Goal: Information Seeking & Learning: Learn about a topic

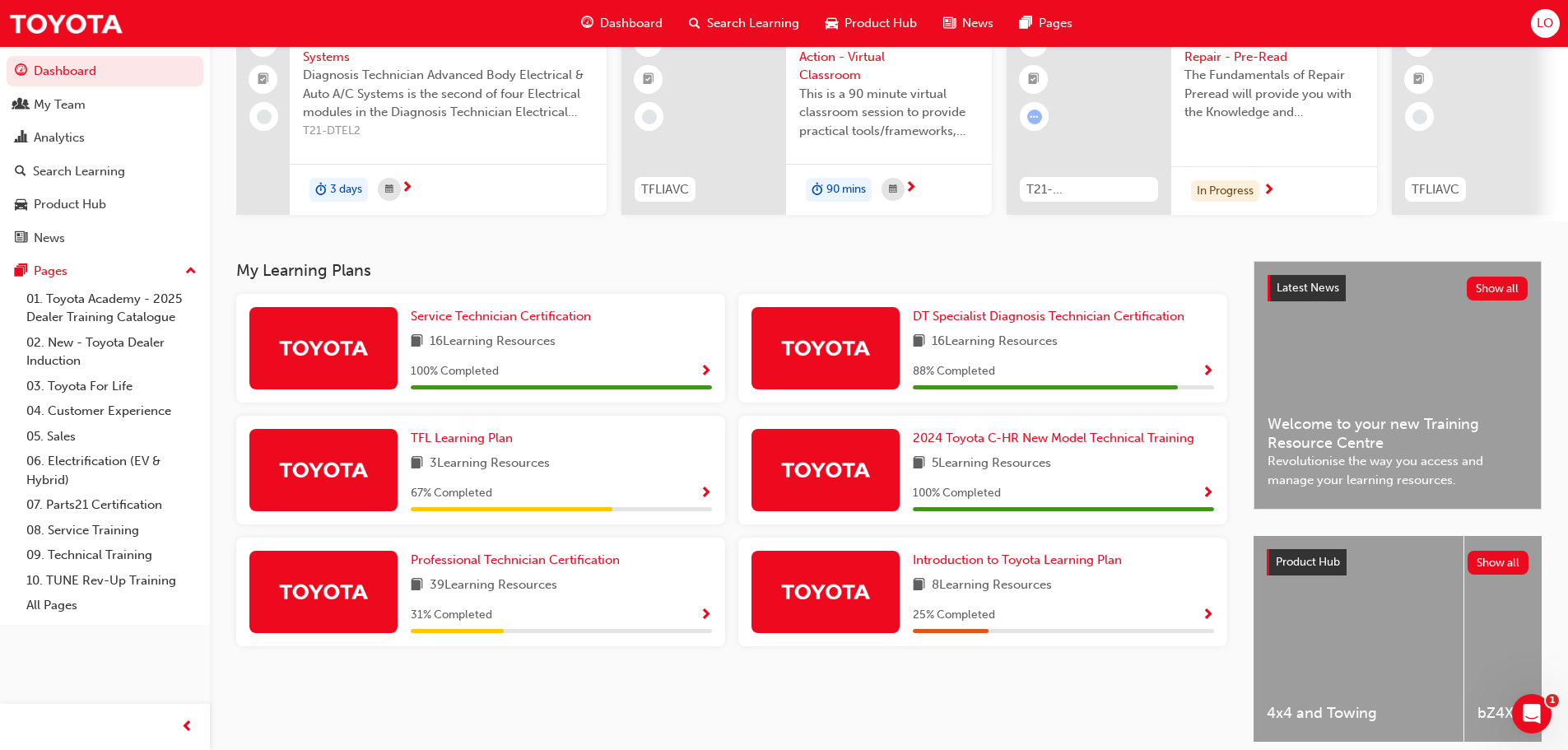
scroll to position [164, 0]
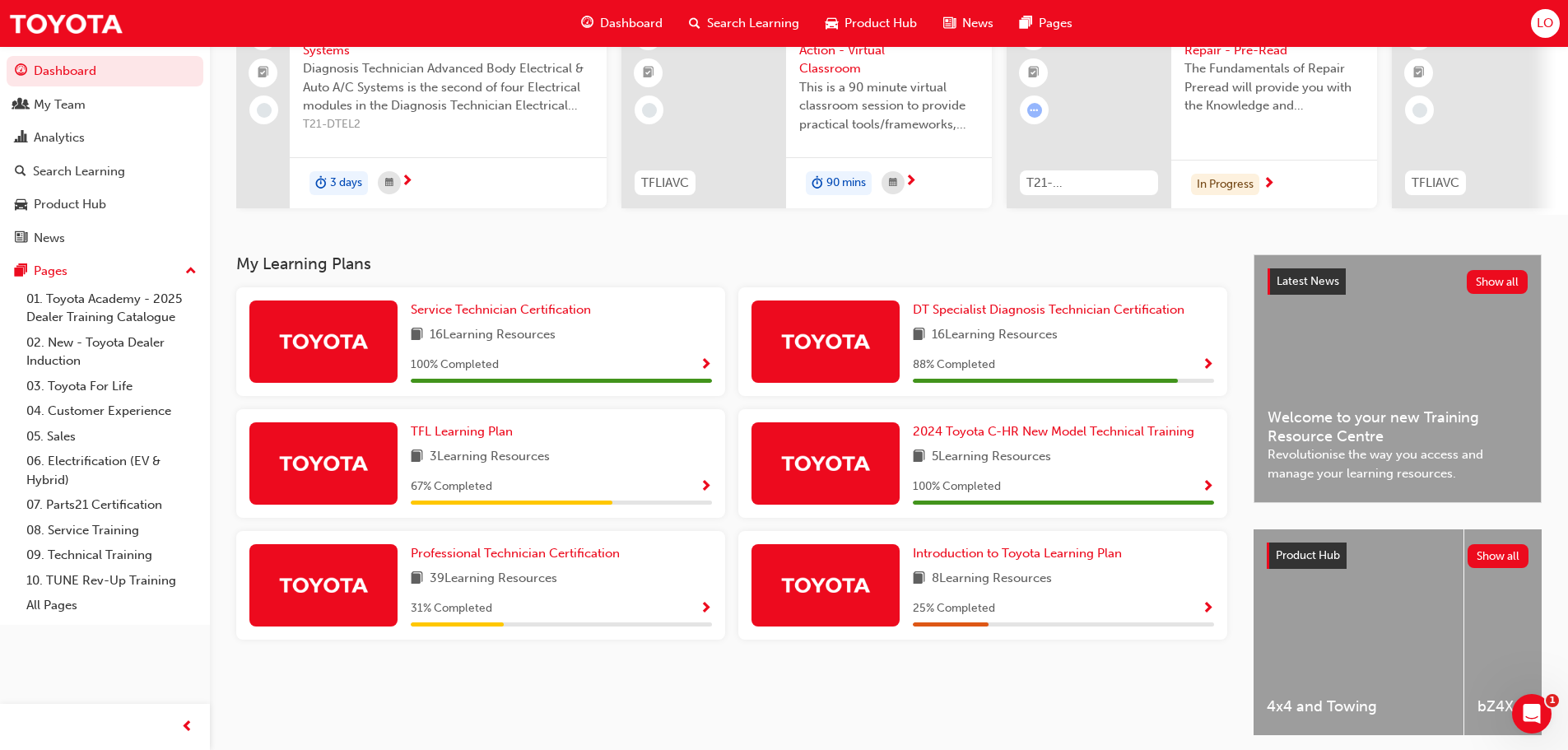
click at [889, 354] on div at bounding box center [825, 342] width 148 height 82
click at [1009, 358] on div "DT Specialist Diagnosis Technician Certification 16 Learning Resources 88 % Com…" at bounding box center [1064, 342] width 302 height 82
click at [1206, 369] on span "Show Progress" at bounding box center [1208, 365] width 13 height 15
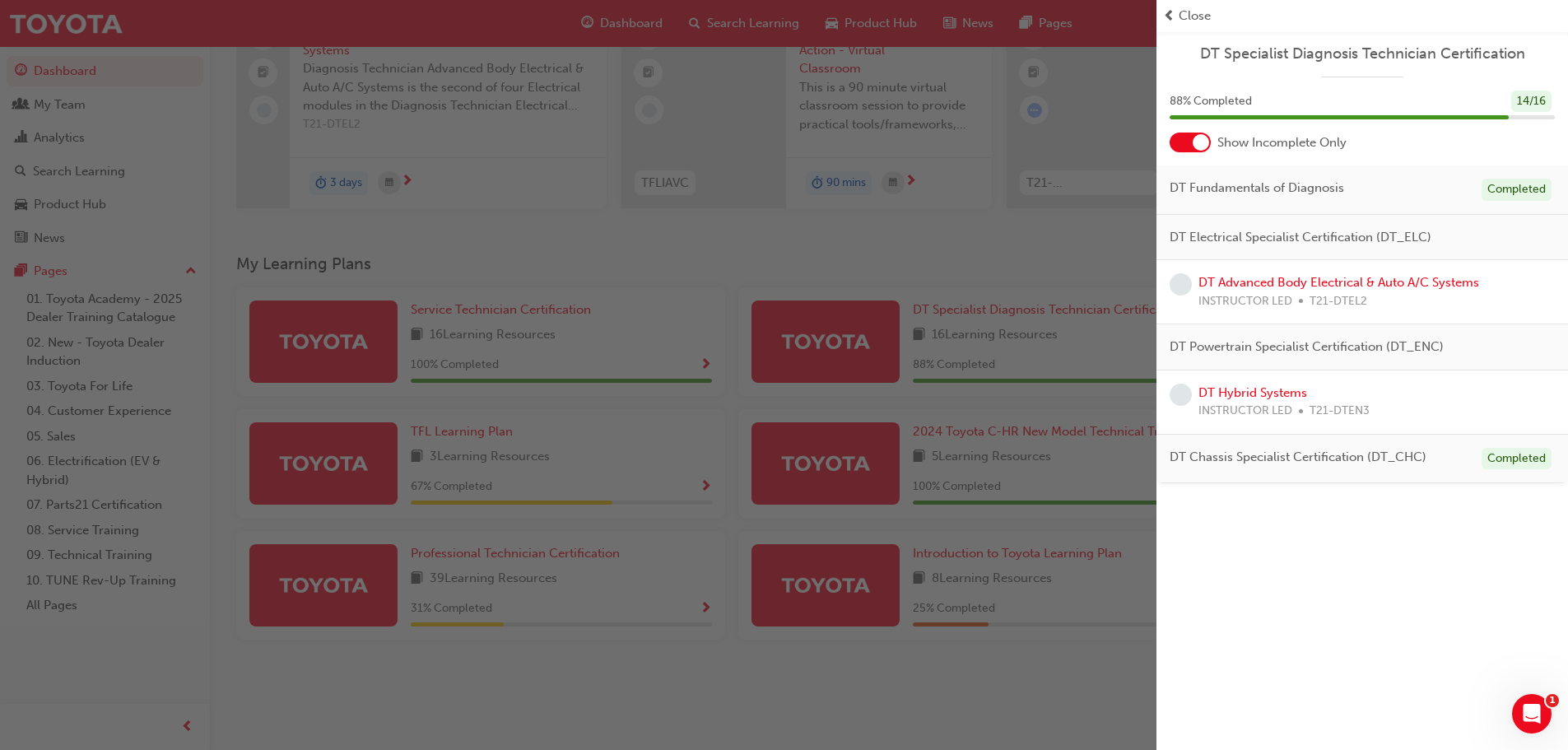
click at [1321, 570] on div "DT Specialist Diagnosis Technician Certification 88 % Completed 14 / 16 Show In…" at bounding box center [1362, 375] width 411 height 750
click at [1172, 14] on span "prev-icon" at bounding box center [1169, 16] width 13 height 19
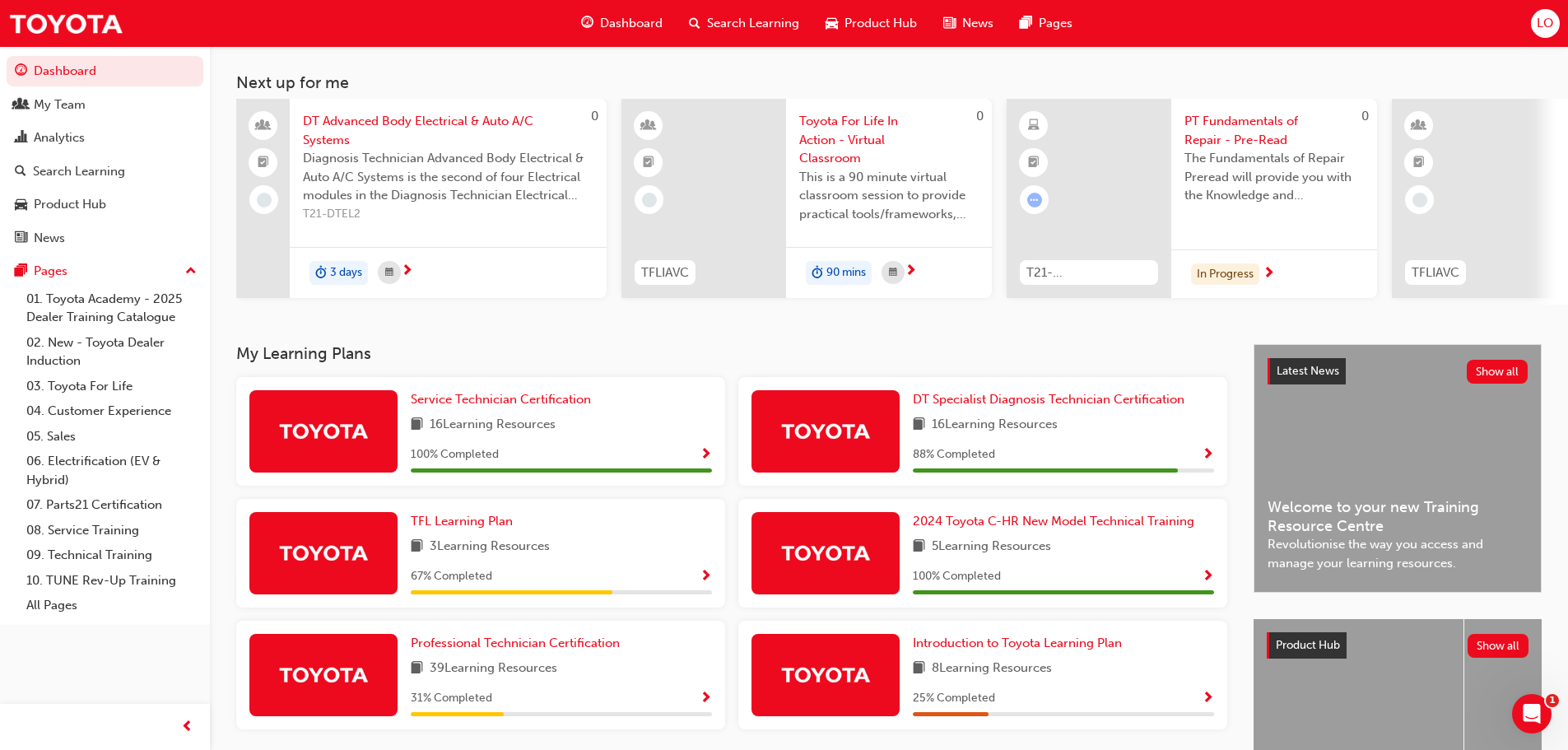
scroll to position [0, 0]
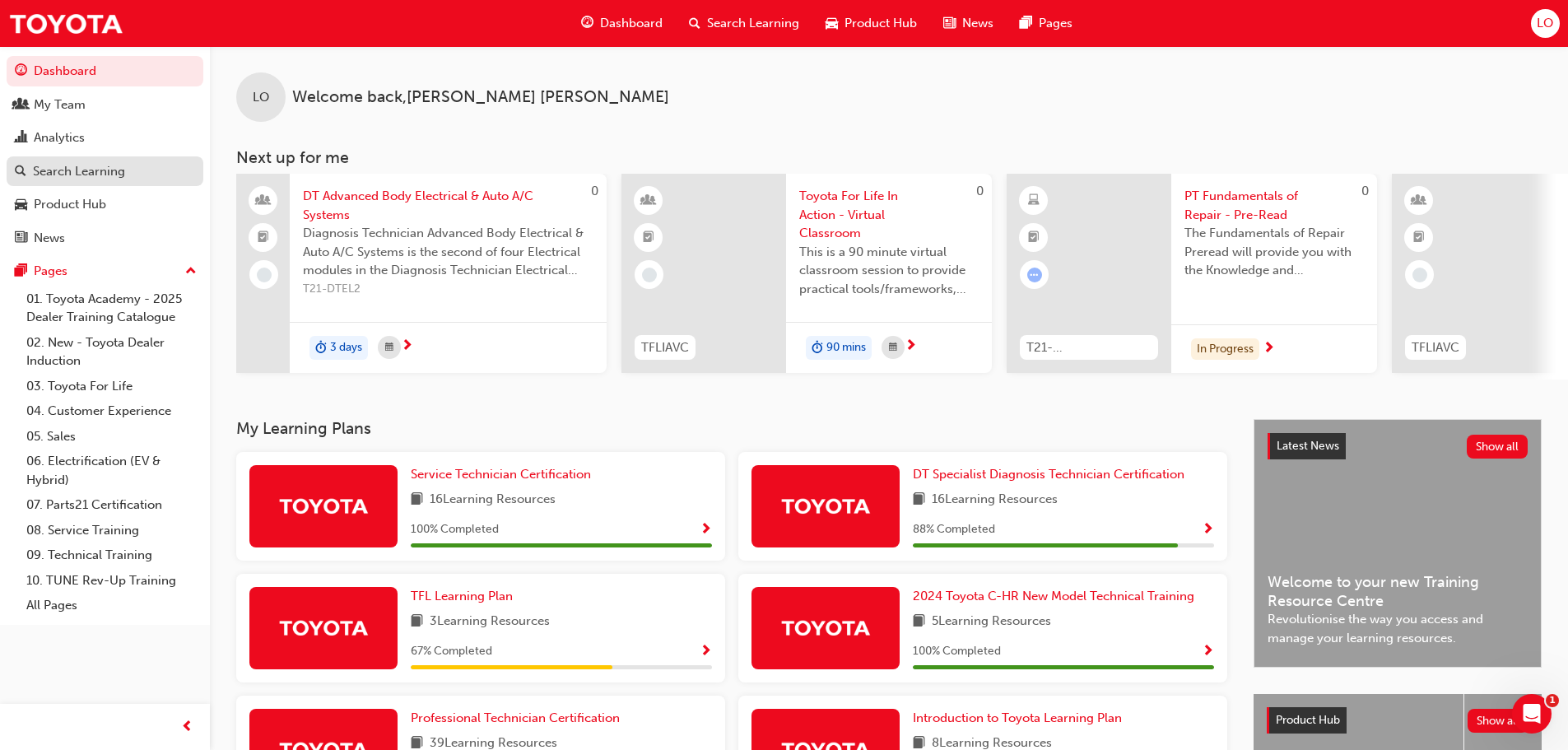
click at [68, 181] on link "Search Learning" at bounding box center [105, 171] width 197 height 30
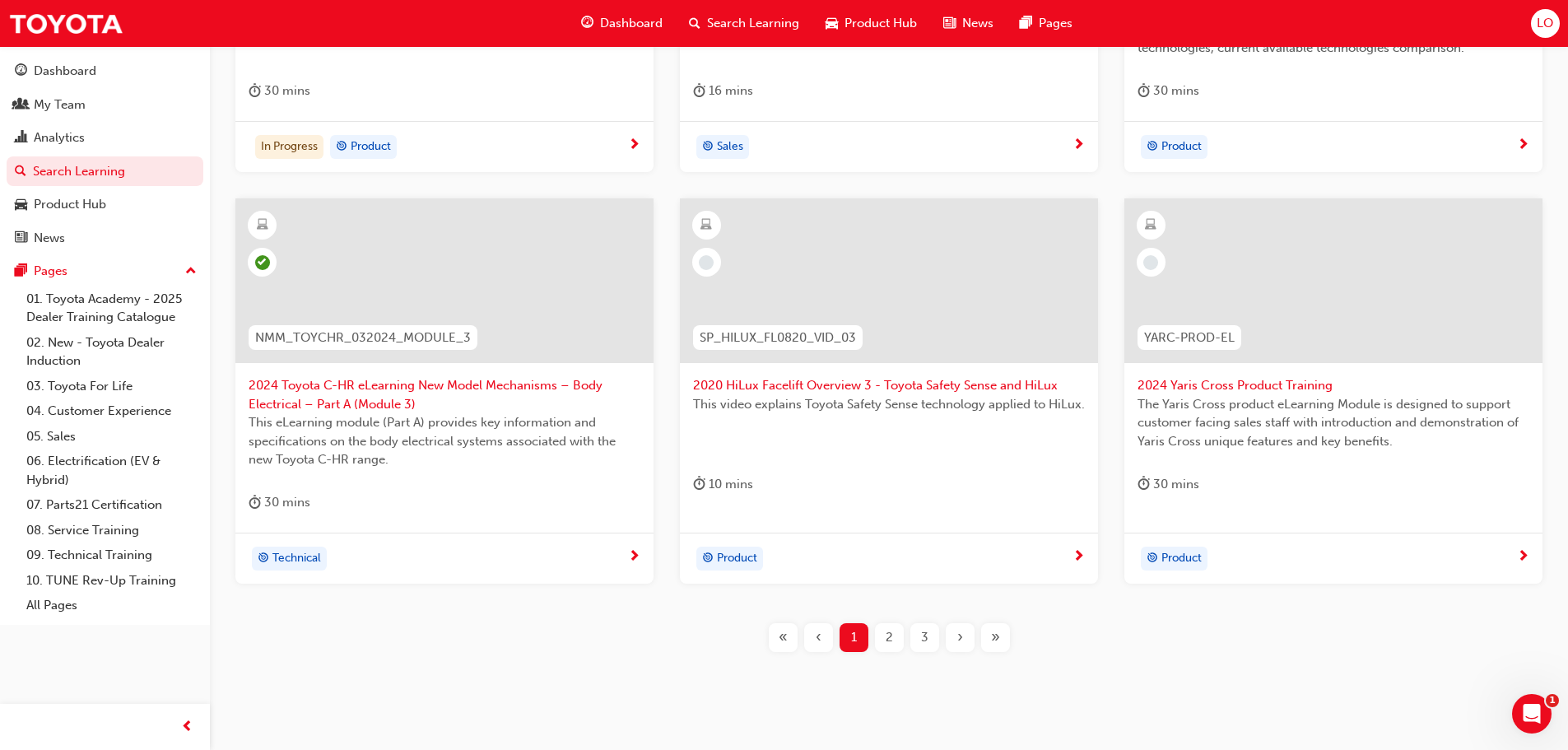
scroll to position [576, 0]
click at [895, 633] on div "2" at bounding box center [888, 635] width 28 height 28
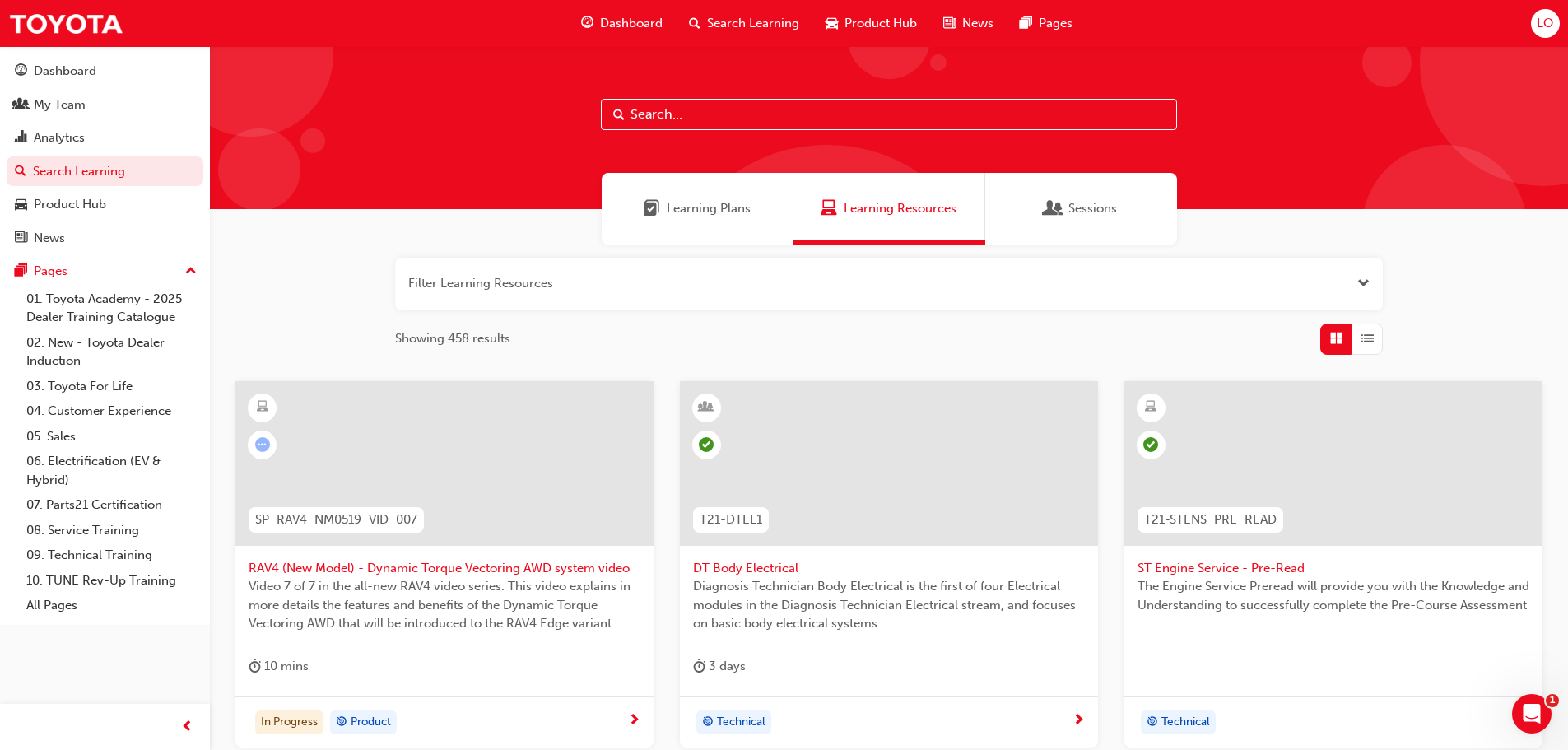
click at [717, 209] on span "Learning Plans" at bounding box center [709, 208] width 84 height 19
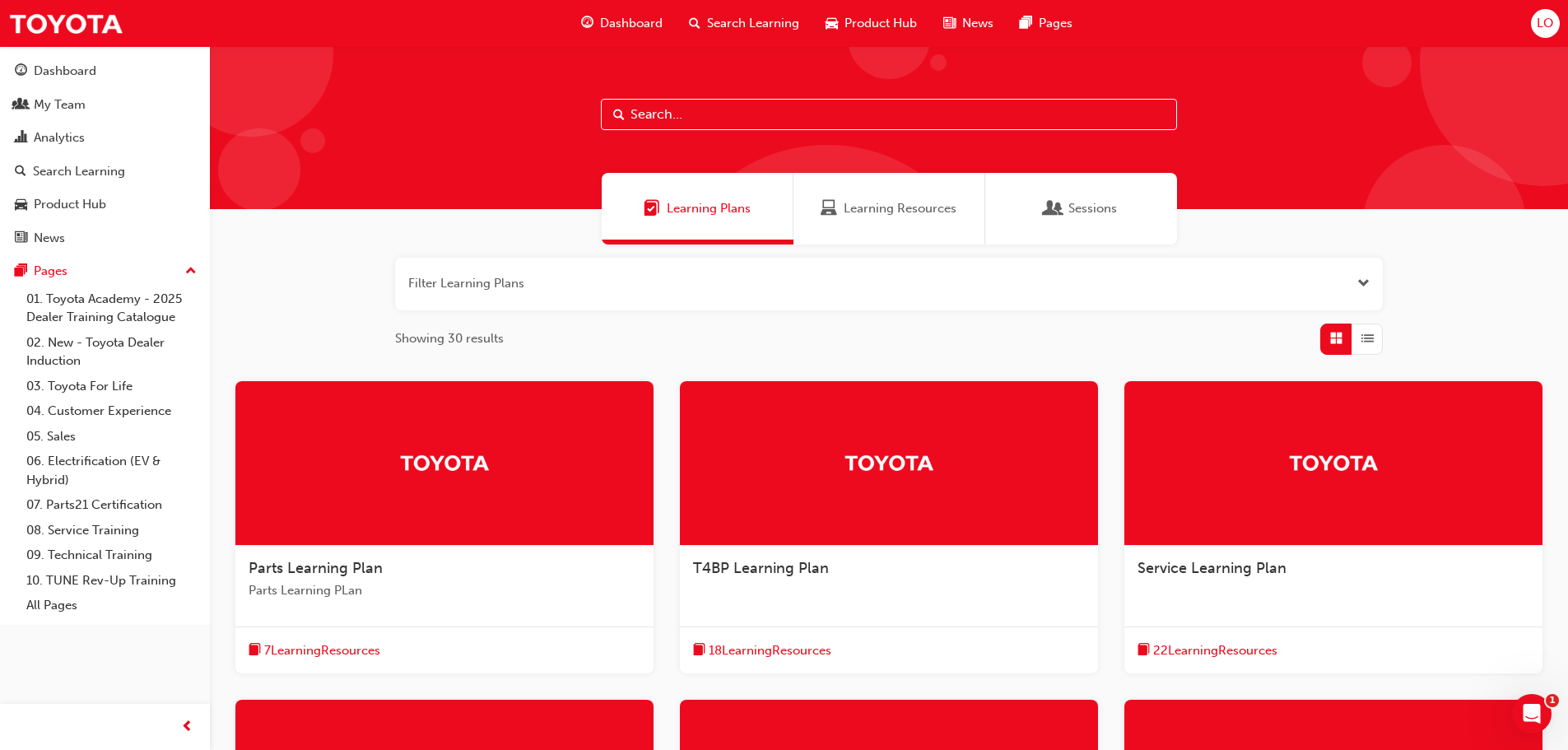
click at [755, 26] on span "Search Learning" at bounding box center [753, 23] width 92 height 19
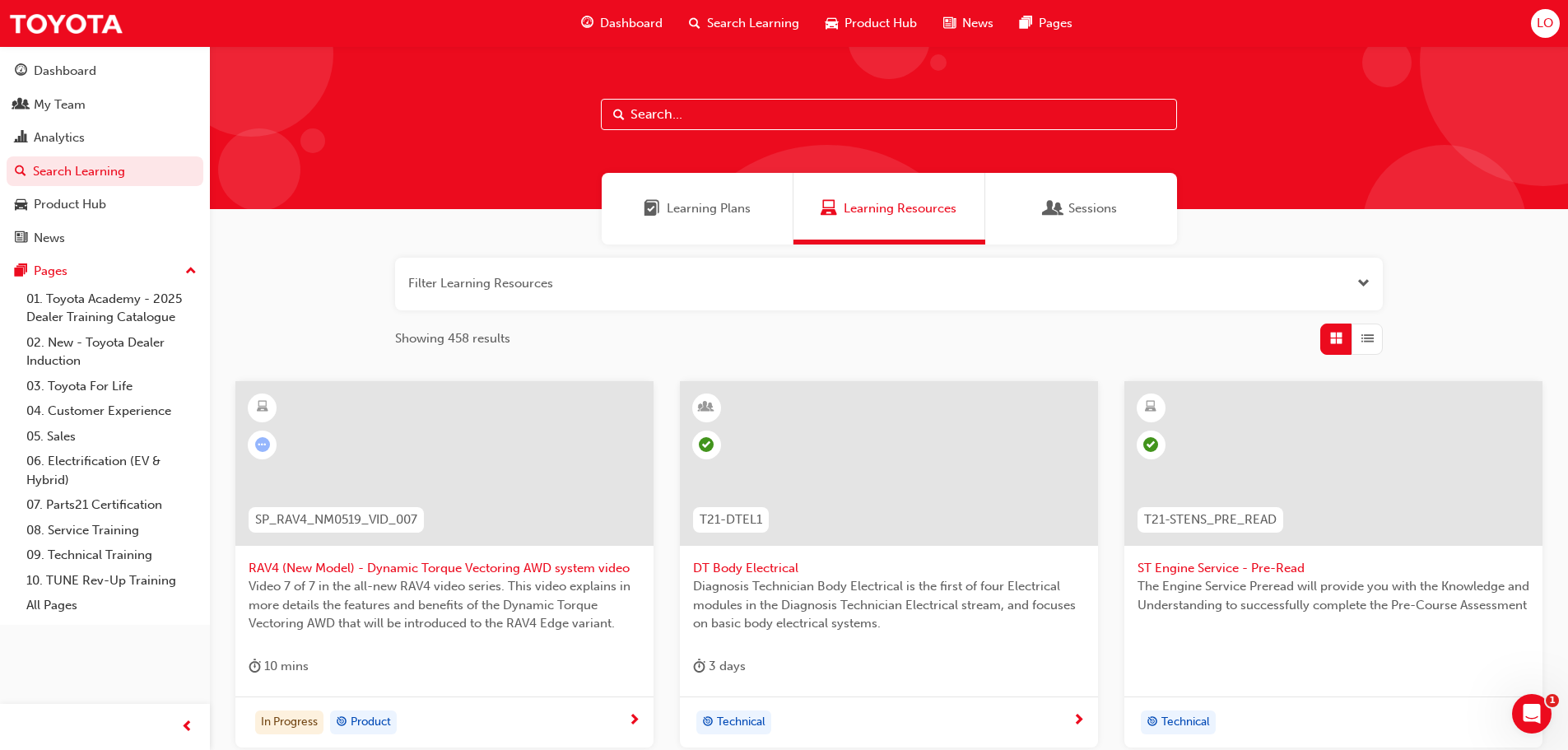
click at [877, 25] on span "Product Hub" at bounding box center [880, 23] width 72 height 19
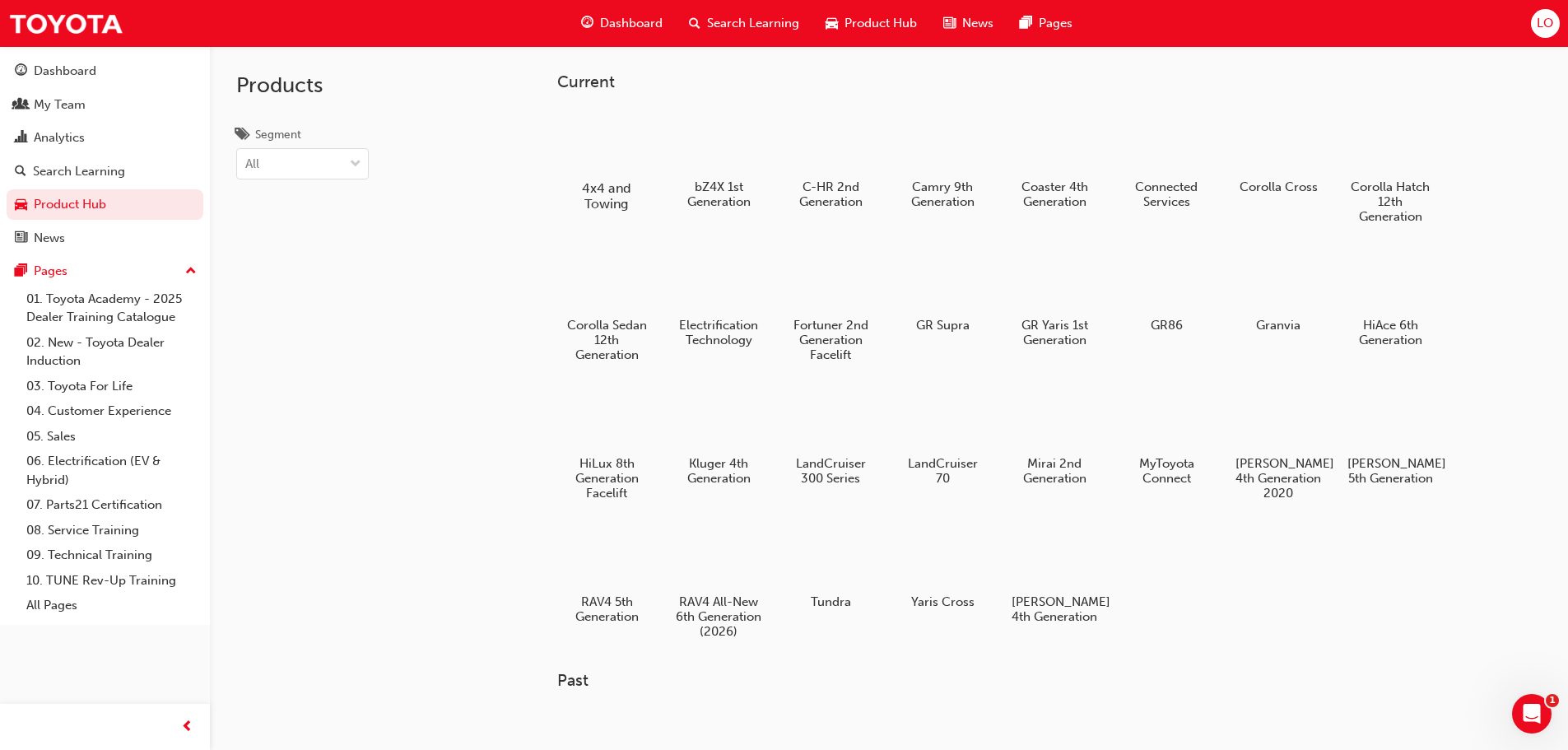
click at [610, 154] on div at bounding box center [605, 140] width 91 height 65
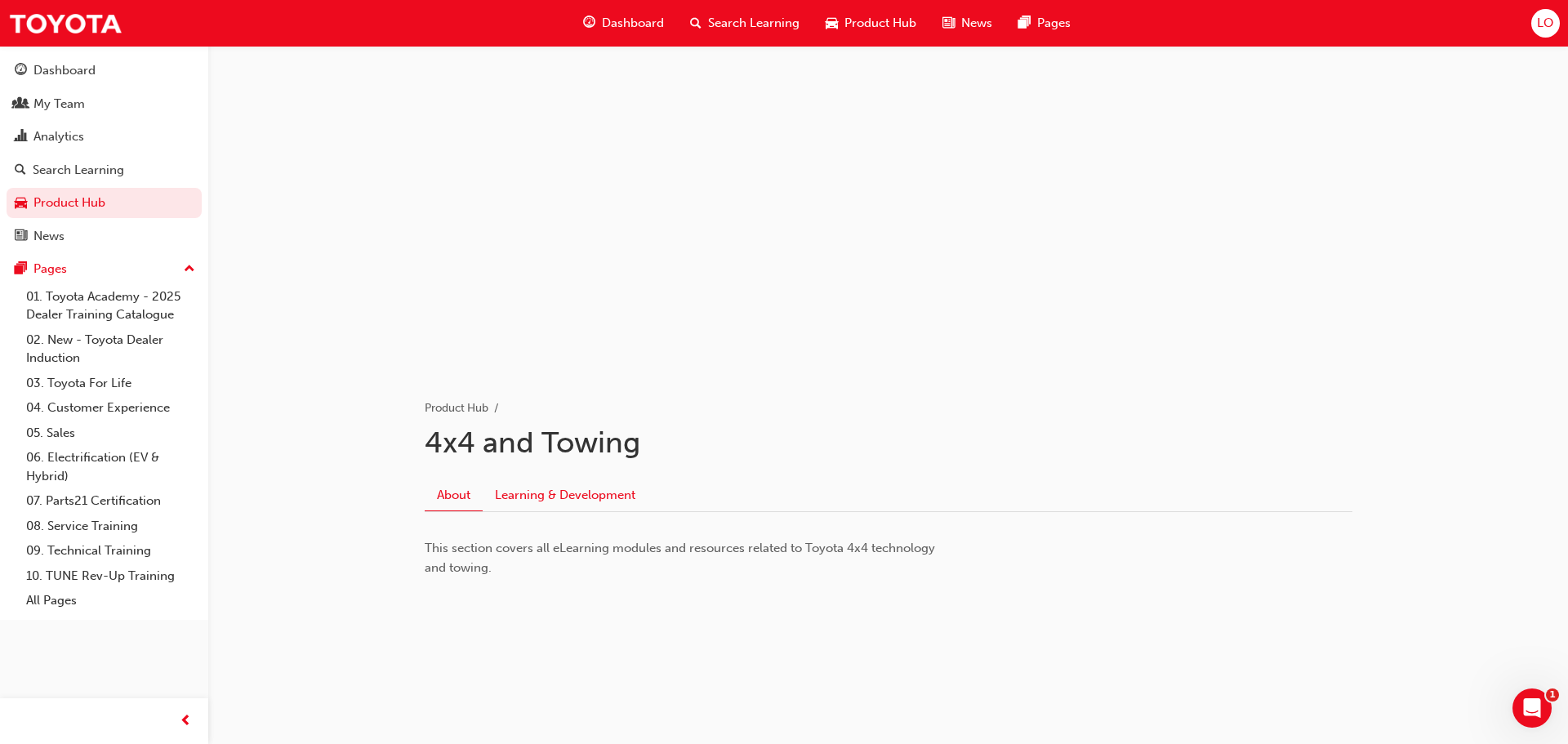
click at [586, 493] on link "Learning & Development" at bounding box center [565, 494] width 165 height 31
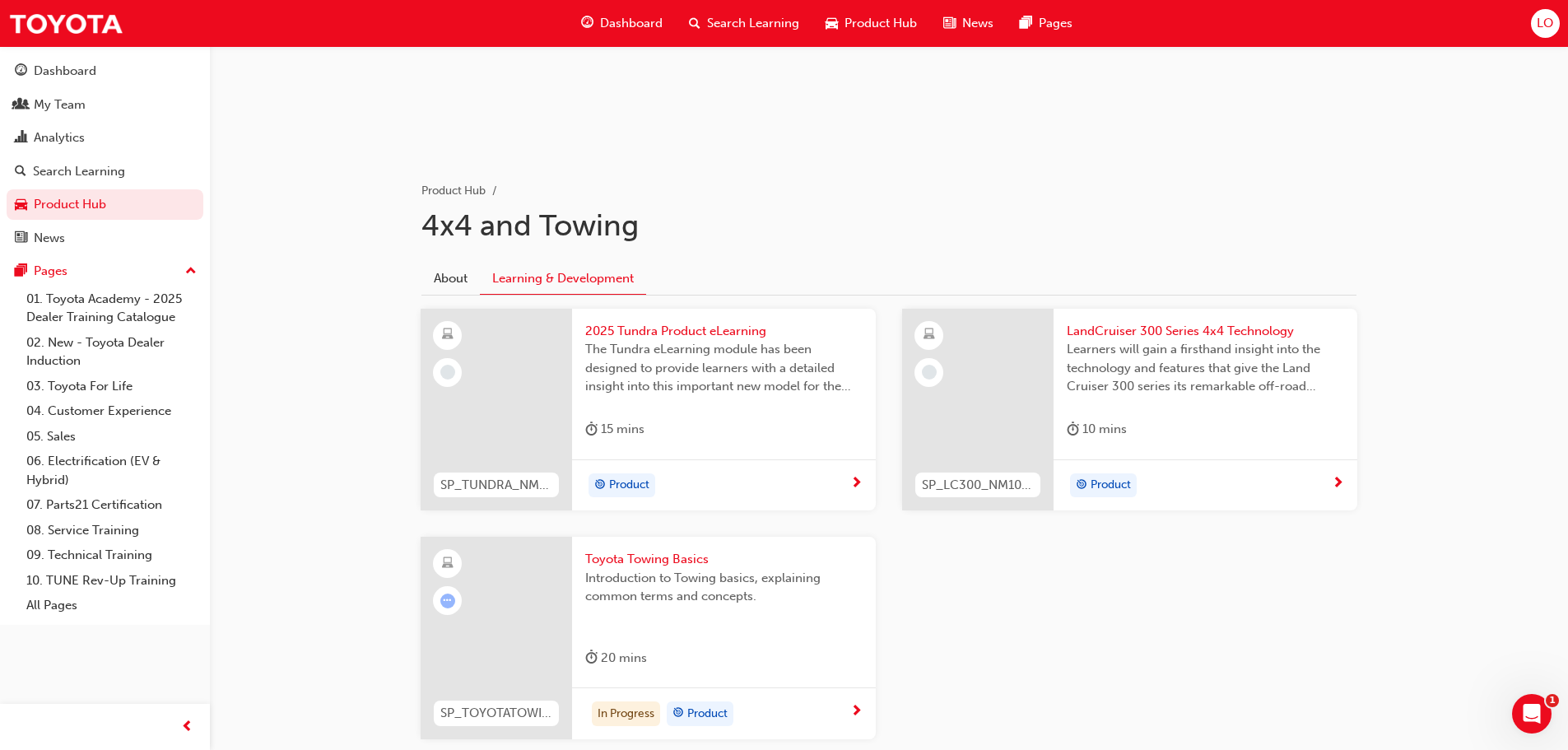
scroll to position [247, 0]
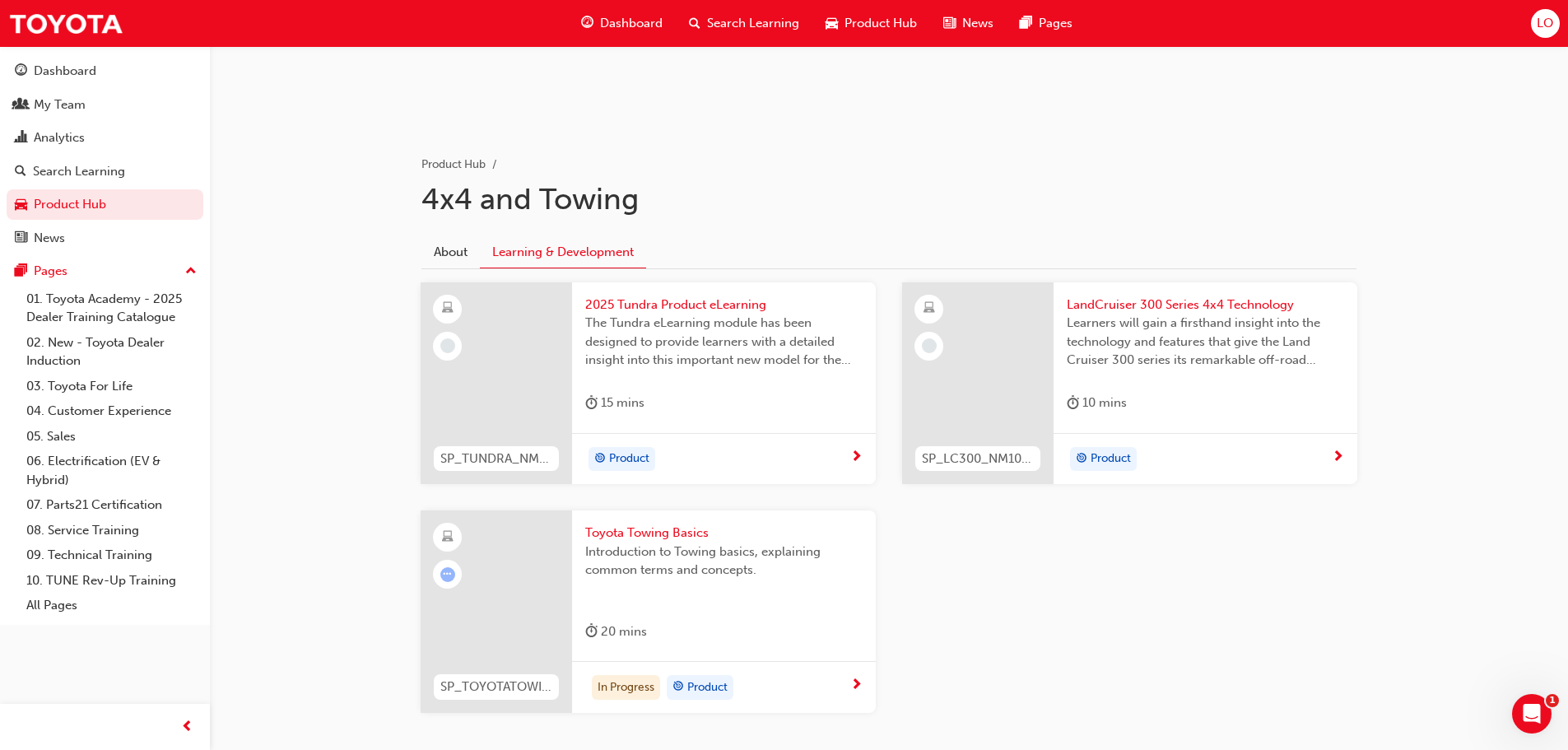
click at [1202, 305] on span "LandCruiser 300 Series 4x4 Technology" at bounding box center [1205, 305] width 277 height 19
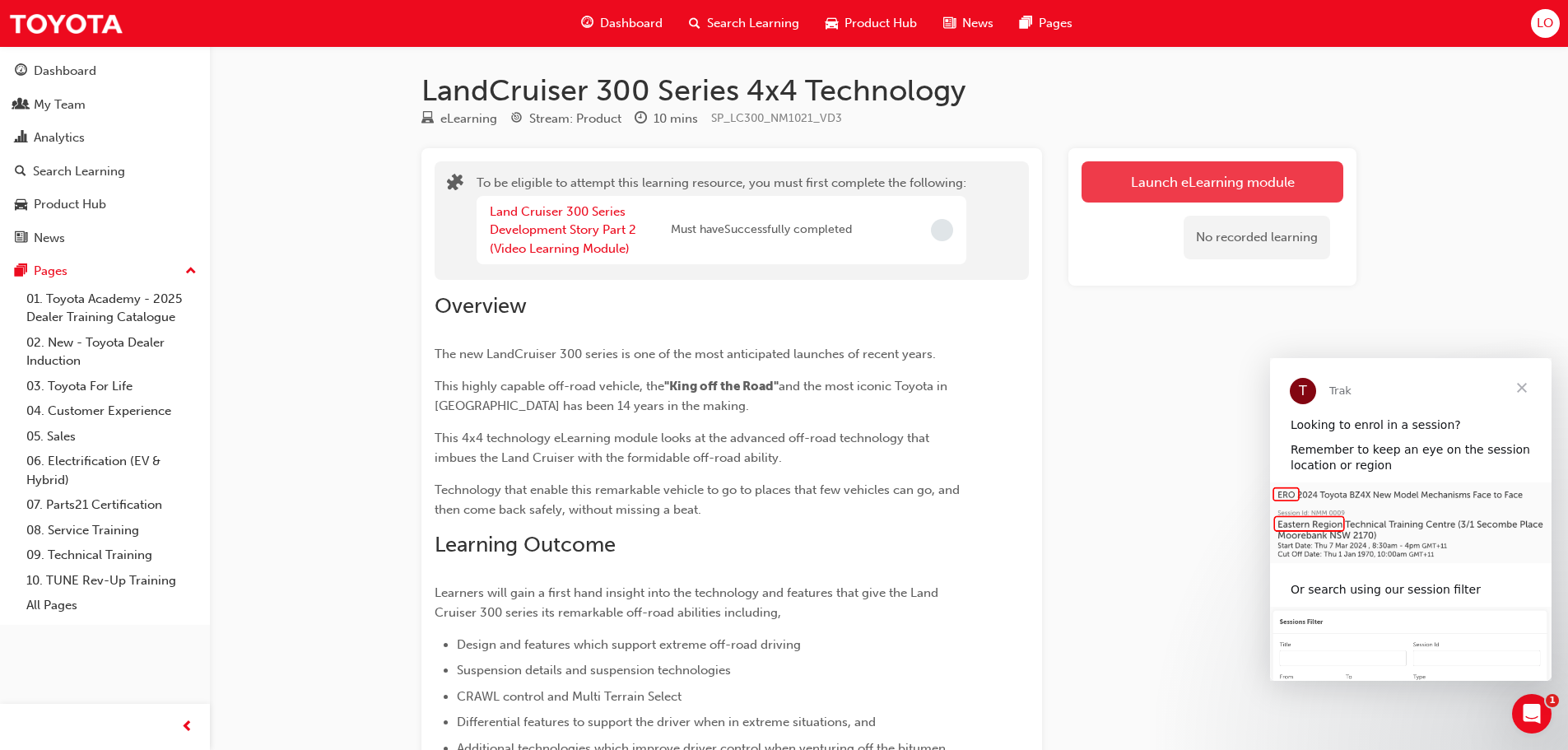
click at [1190, 169] on button "Launch eLearning module" at bounding box center [1212, 182] width 261 height 41
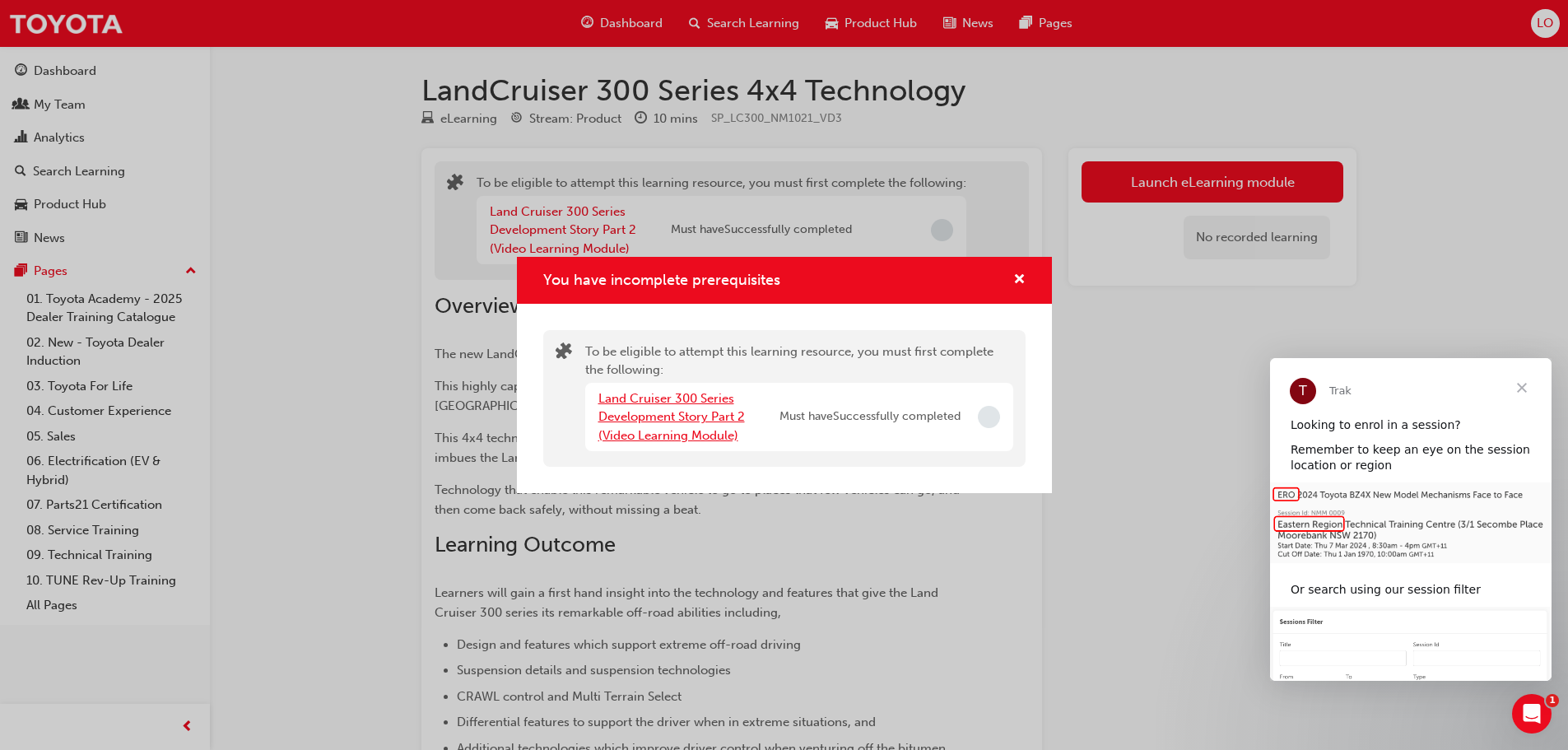
click at [656, 420] on link "Land Cruiser 300 Series Development Story Part 2 (Video Learning Module)" at bounding box center [672, 416] width 147 height 52
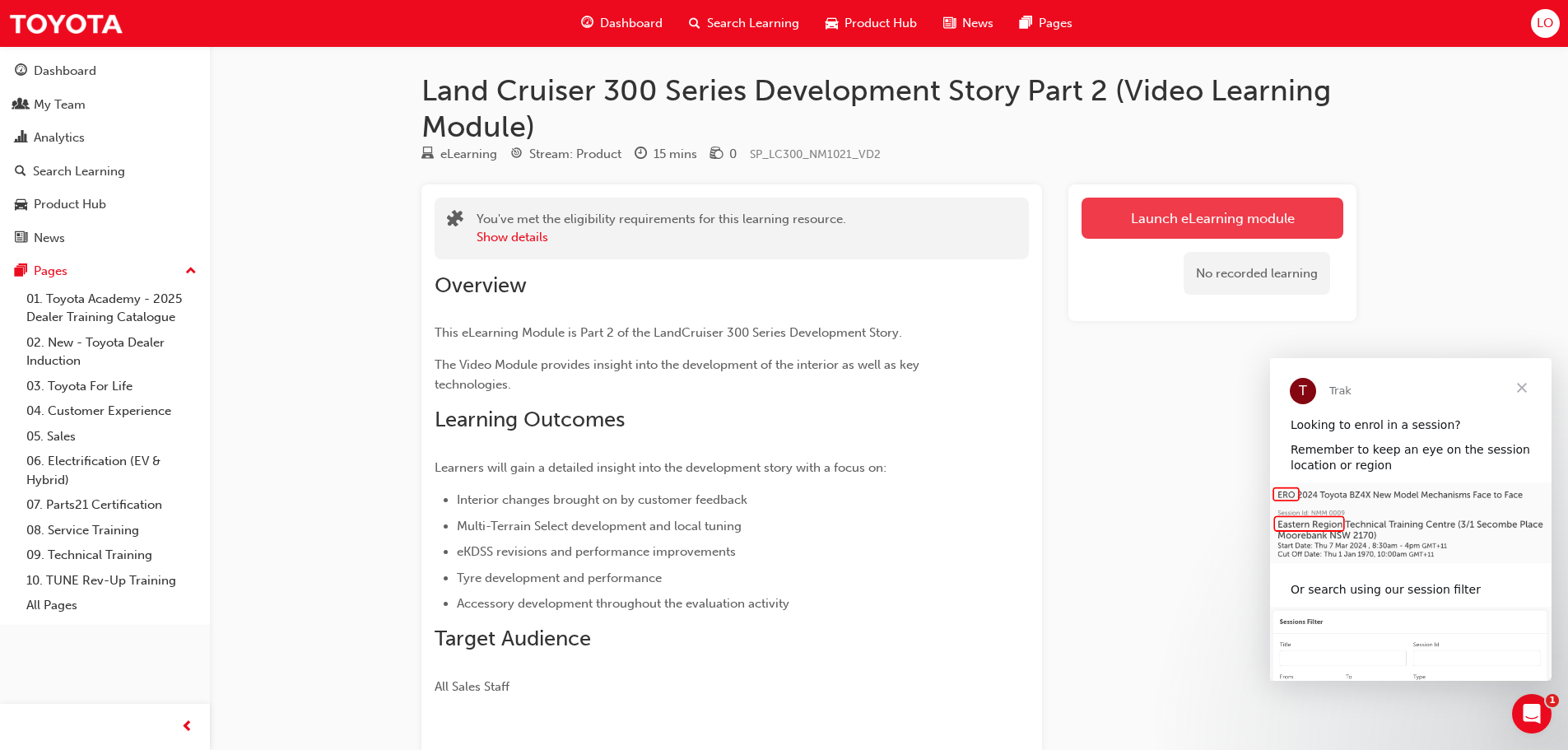
click at [1163, 206] on link "Launch eLearning module" at bounding box center [1212, 218] width 261 height 41
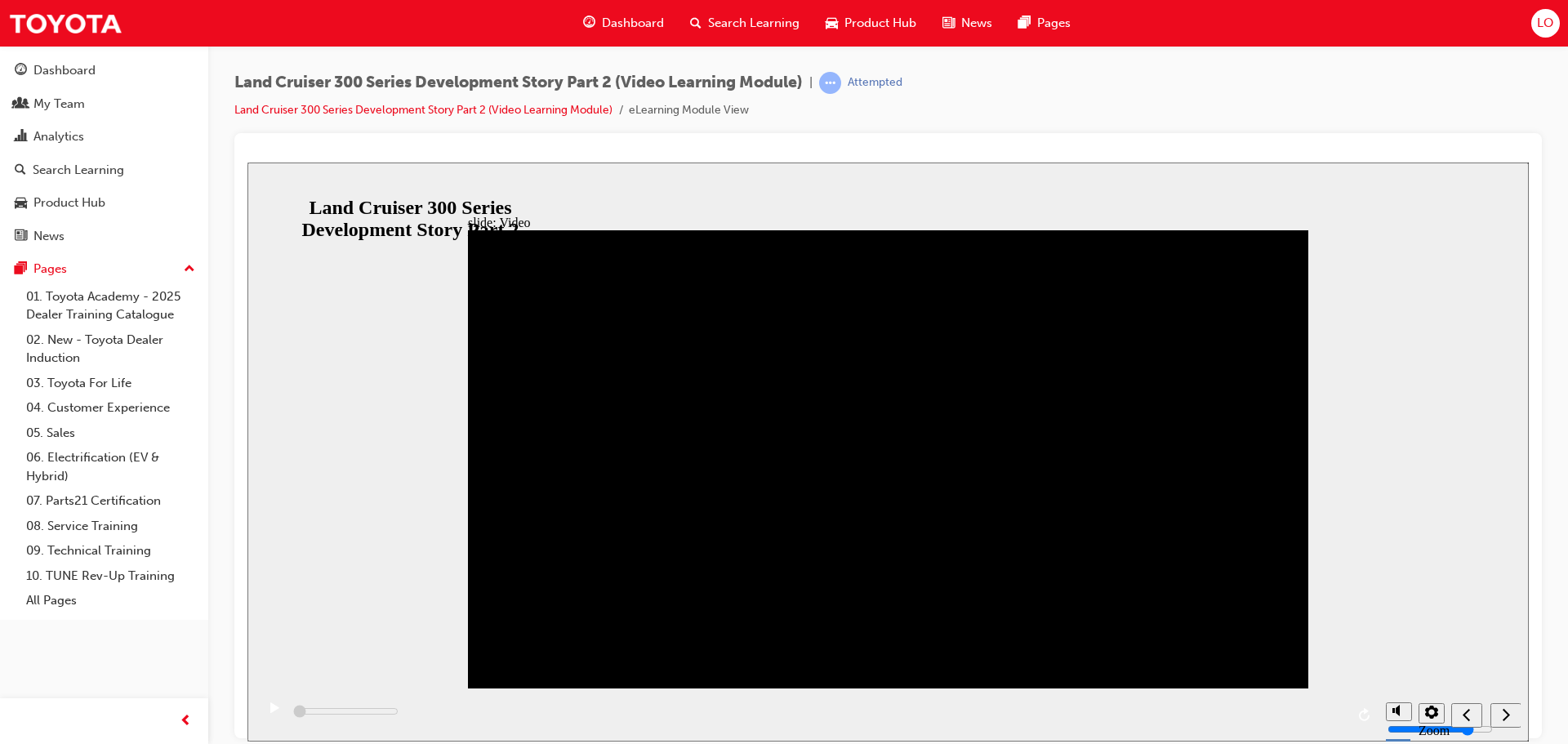
click at [273, 711] on icon "play/pause" at bounding box center [274, 706] width 9 height 11
click at [276, 711] on rect "play/pause" at bounding box center [277, 707] width 3 height 12
click at [274, 712] on icon "play/pause" at bounding box center [274, 706] width 9 height 11
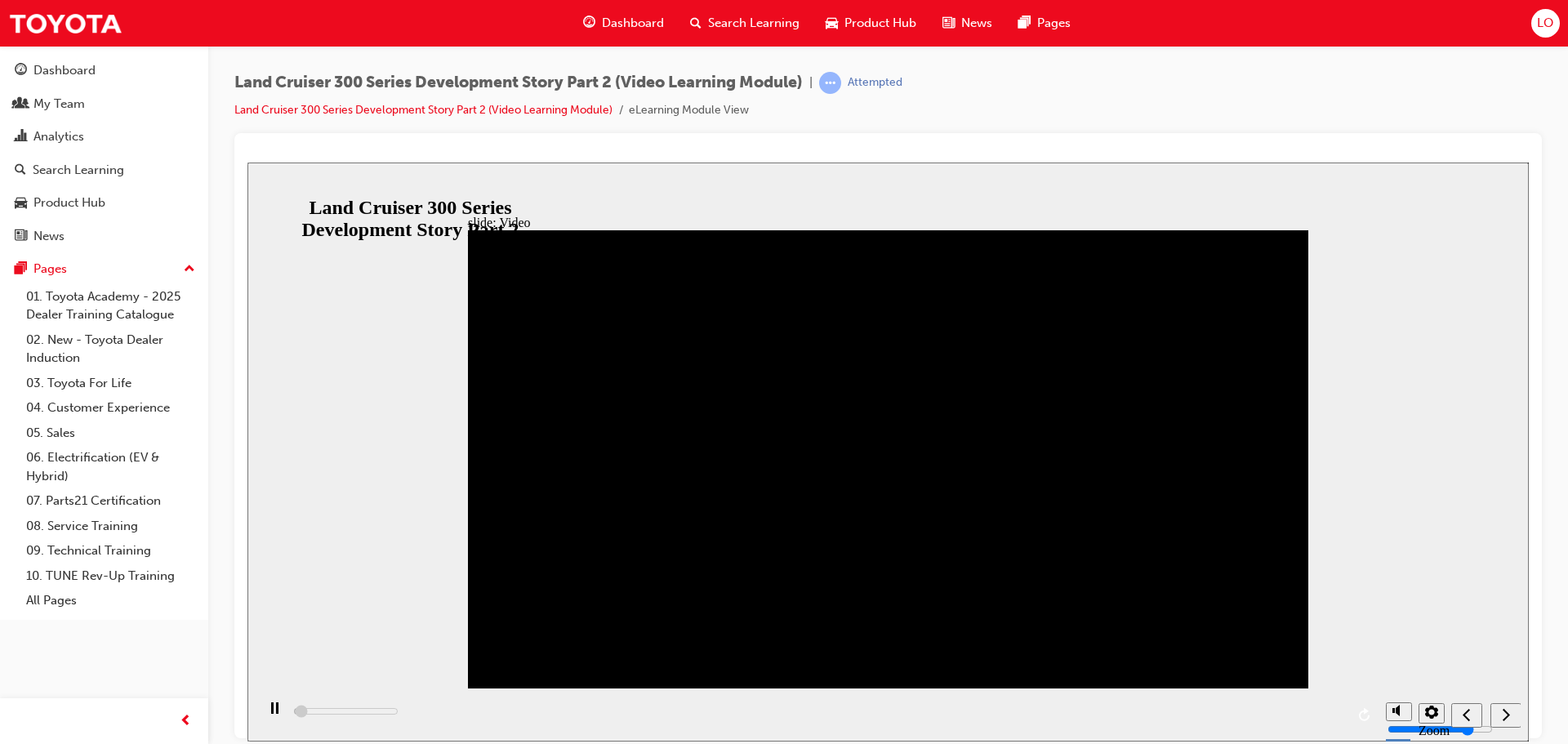
click at [271, 711] on rect "play/pause" at bounding box center [272, 707] width 3 height 12
click at [270, 711] on icon "play/pause" at bounding box center [274, 706] width 9 height 11
type input "20200"
type input "9"
type input "20400"
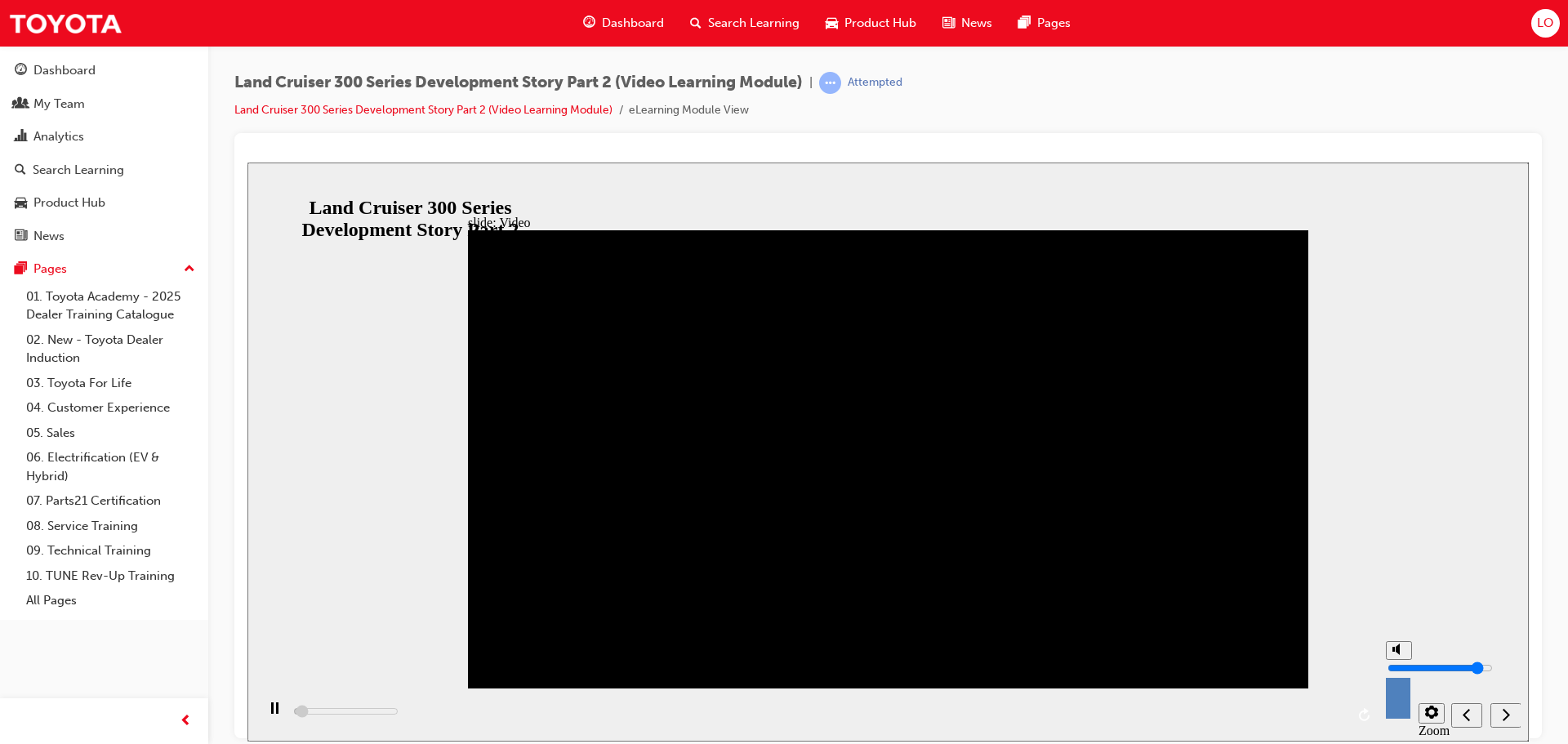
type input "10"
type input "20900"
drag, startPoint x: 1400, startPoint y: 649, endPoint x: 1400, endPoint y: 636, distance: 13.0
type input "10"
click at [1400, 660] on input "volume" at bounding box center [1440, 666] width 105 height 13
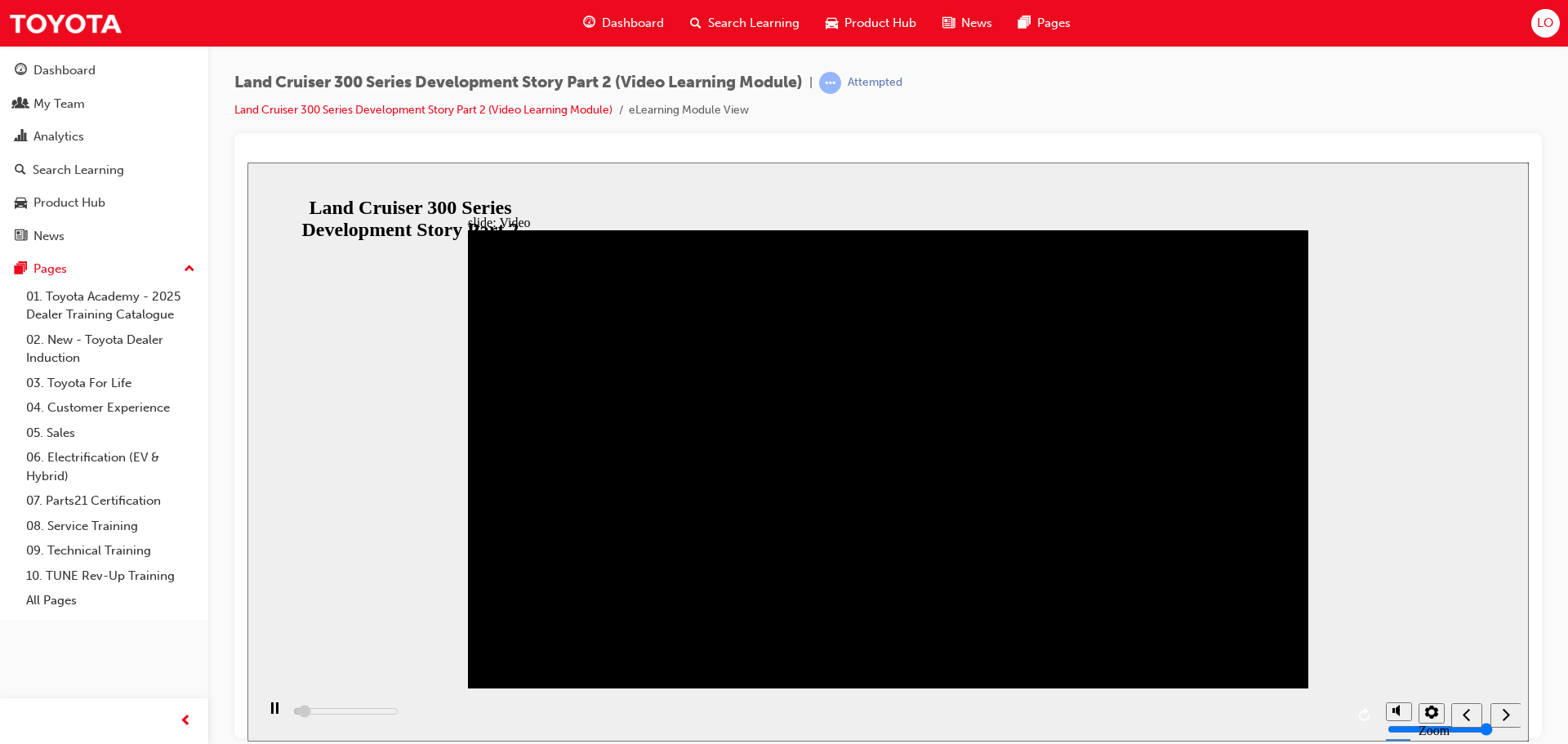
click at [274, 714] on div "play/pause" at bounding box center [274, 715] width 28 height 28
type input "52700"
click at [274, 714] on div "play/pause" at bounding box center [274, 715] width 28 height 28
